Goal: Navigation & Orientation: Find specific page/section

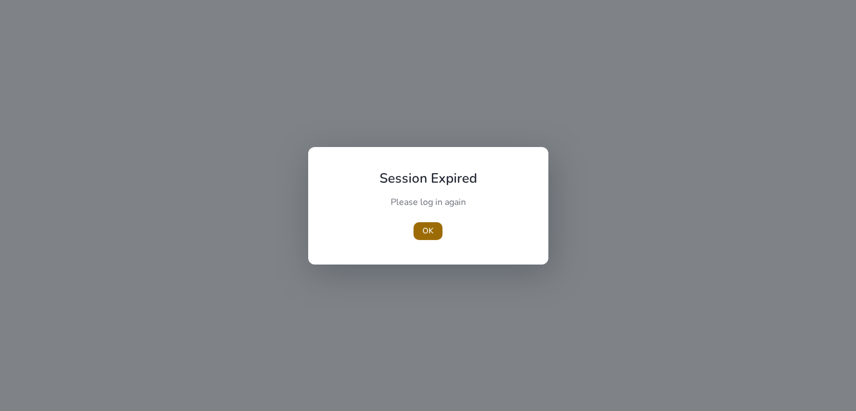
click at [428, 228] on span "OK" at bounding box center [427, 231] width 11 height 12
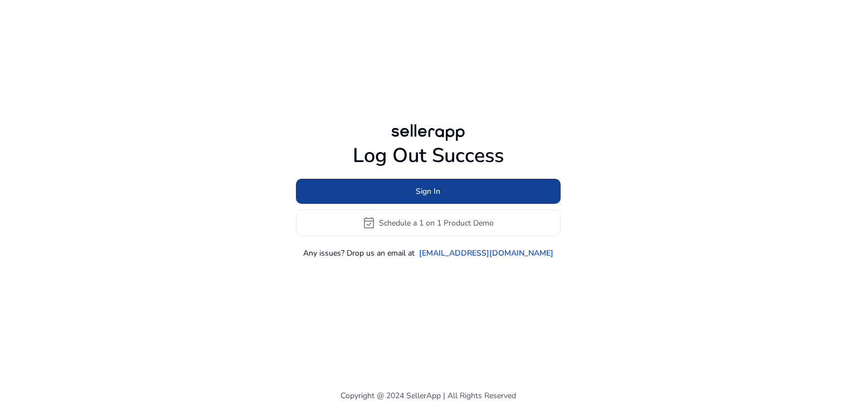
click at [387, 184] on span at bounding box center [428, 191] width 265 height 27
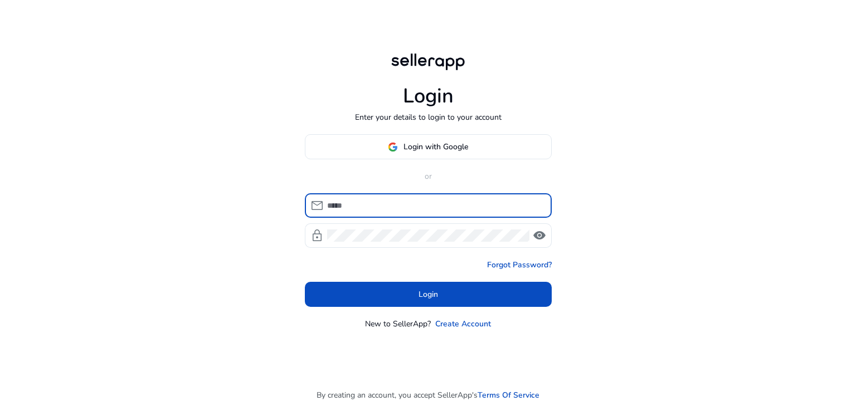
type input "**********"
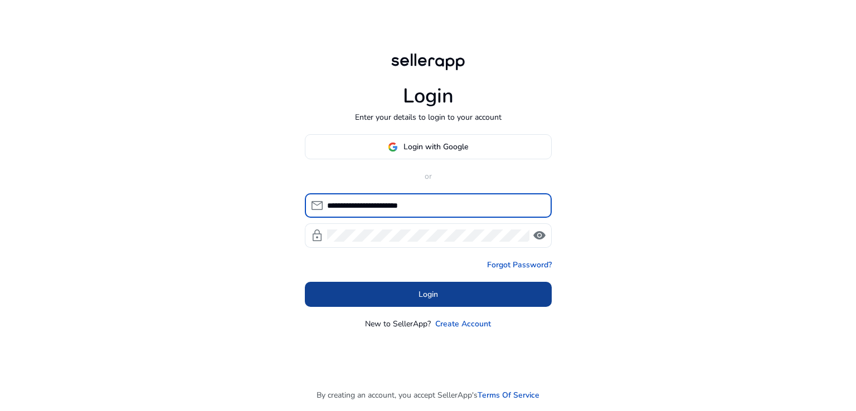
click at [408, 299] on span at bounding box center [428, 294] width 247 height 27
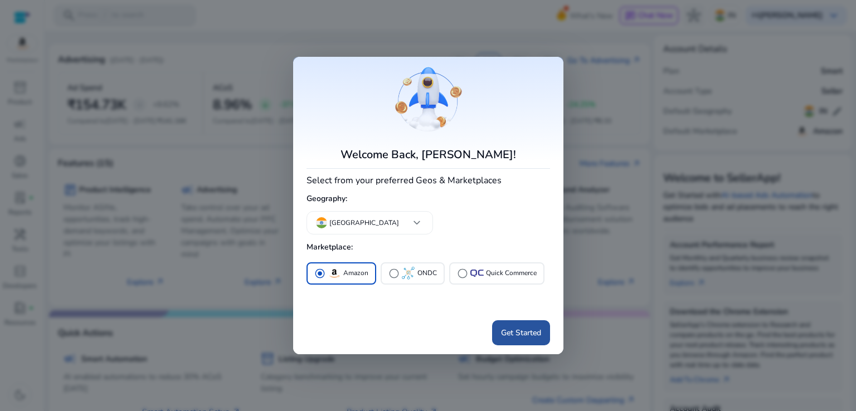
click at [519, 331] on span "Get Started" at bounding box center [521, 333] width 40 height 12
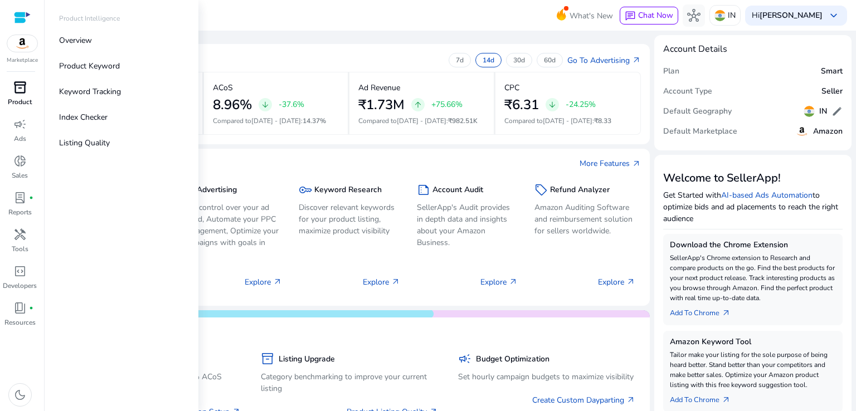
click at [22, 96] on div "inventory_2" at bounding box center [19, 88] width 31 height 18
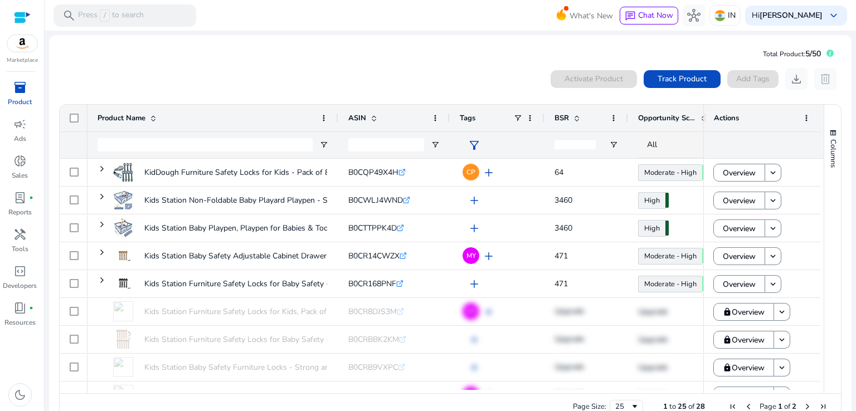
click at [29, 45] on img at bounding box center [22, 43] width 30 height 17
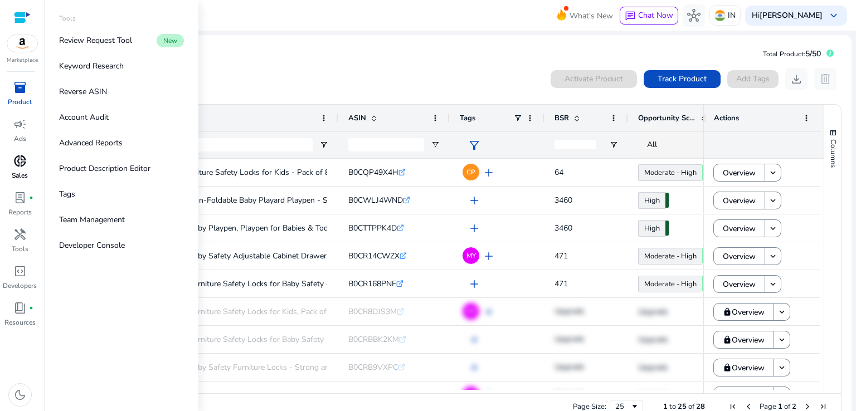
click at [17, 177] on p "Sales" at bounding box center [20, 175] width 16 height 10
